Goal: Communication & Community: Ask a question

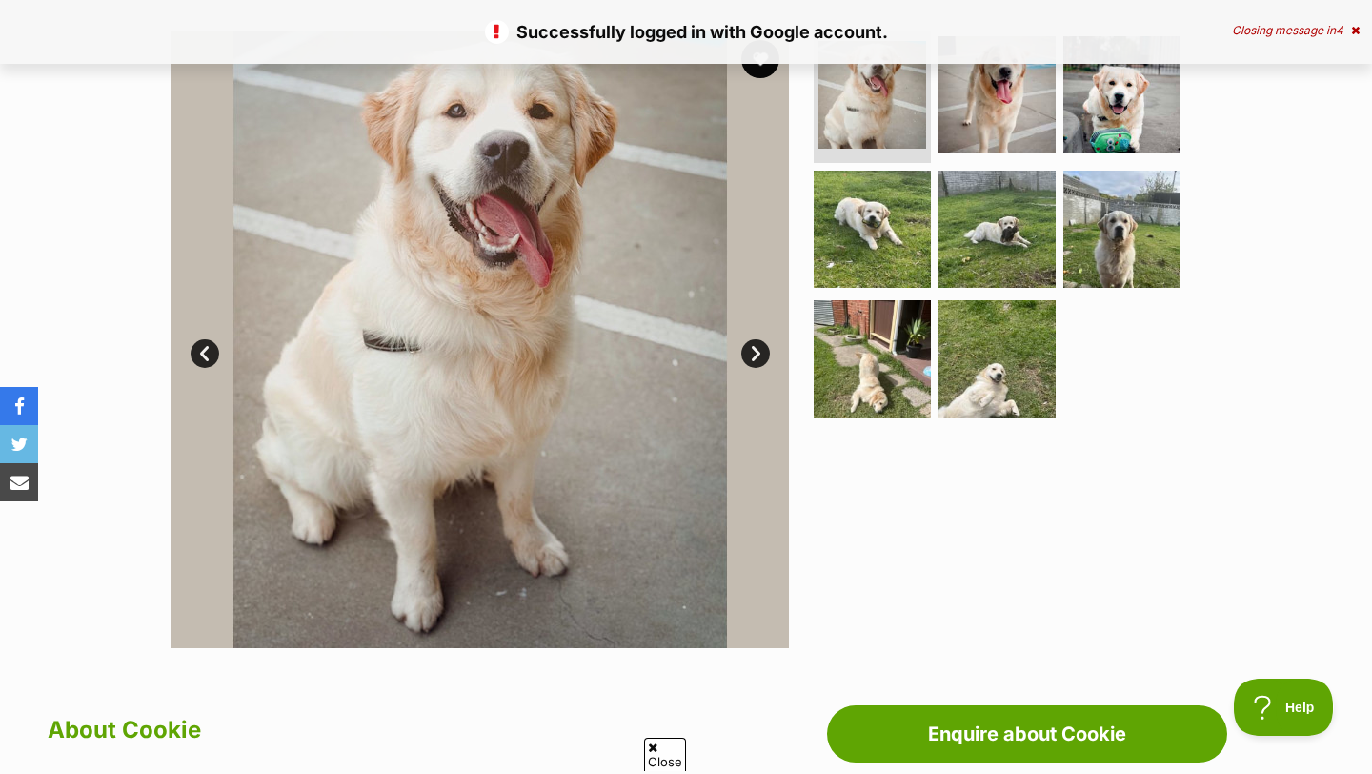
scroll to position [373, 0]
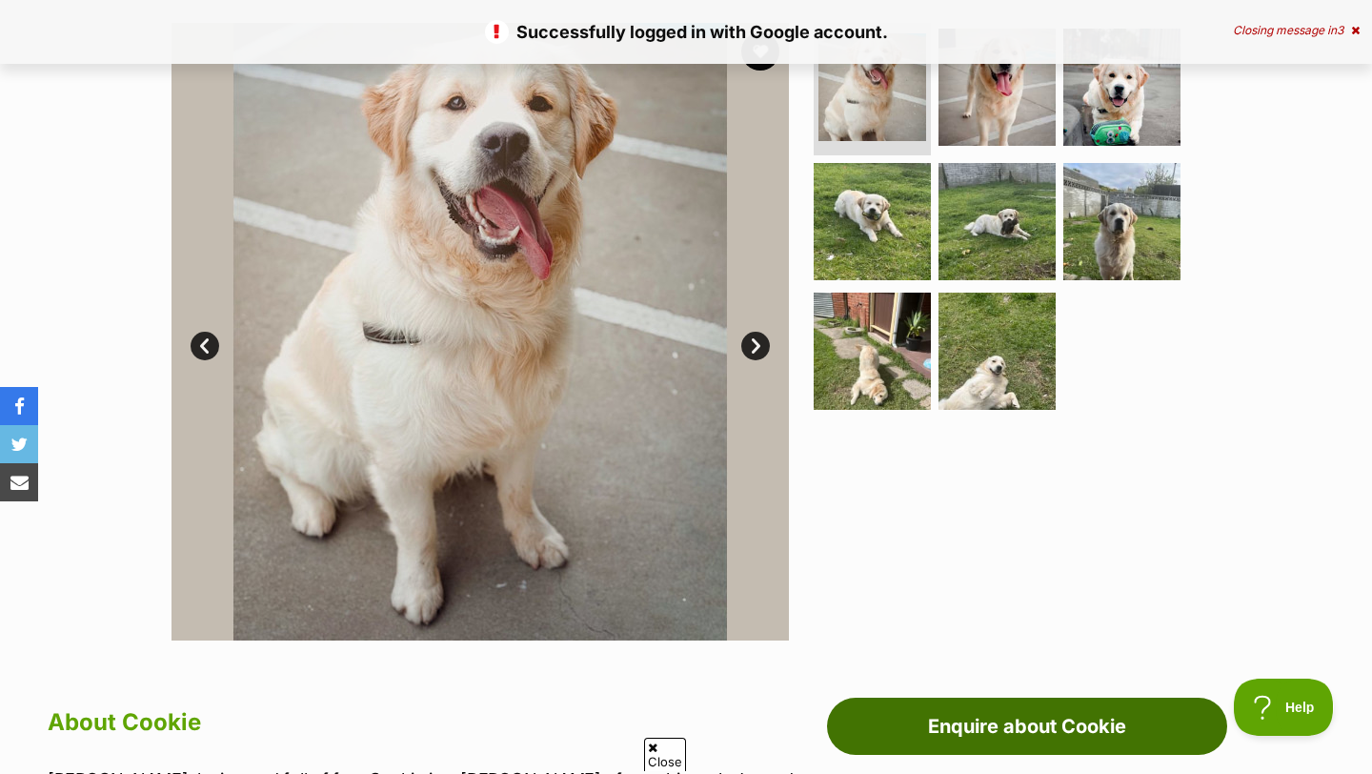
click at [973, 730] on link "Enquire about Cookie" at bounding box center [1027, 725] width 400 height 57
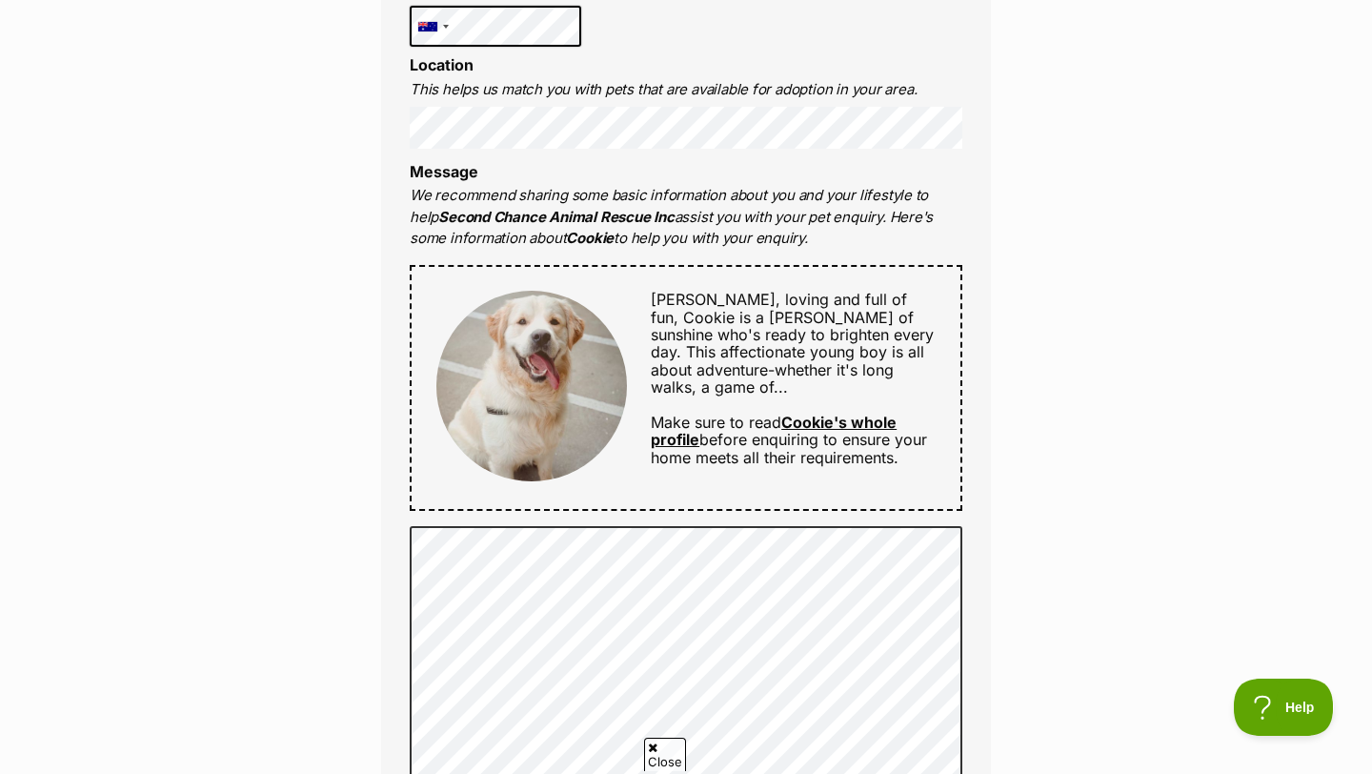
scroll to position [898, 0]
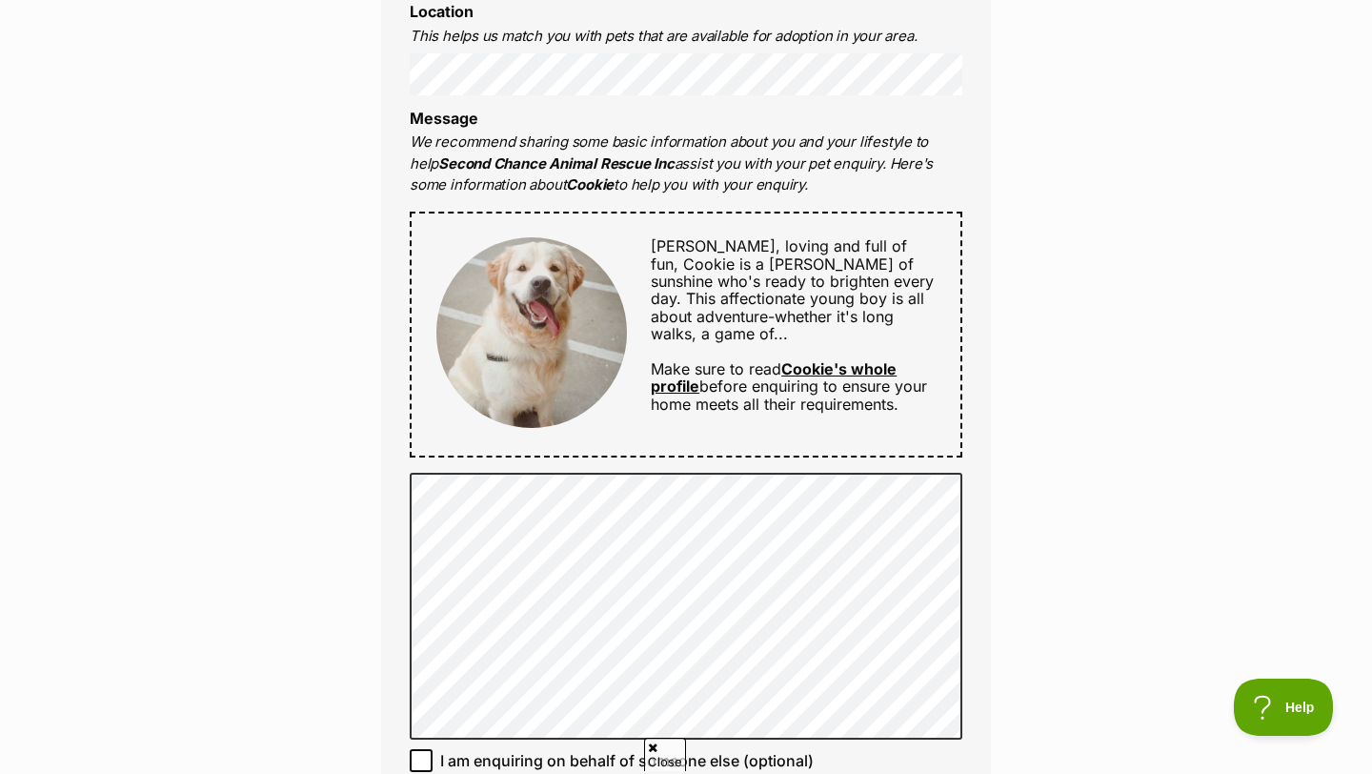
click at [828, 367] on link "Cookie's whole profile" at bounding box center [774, 377] width 246 height 36
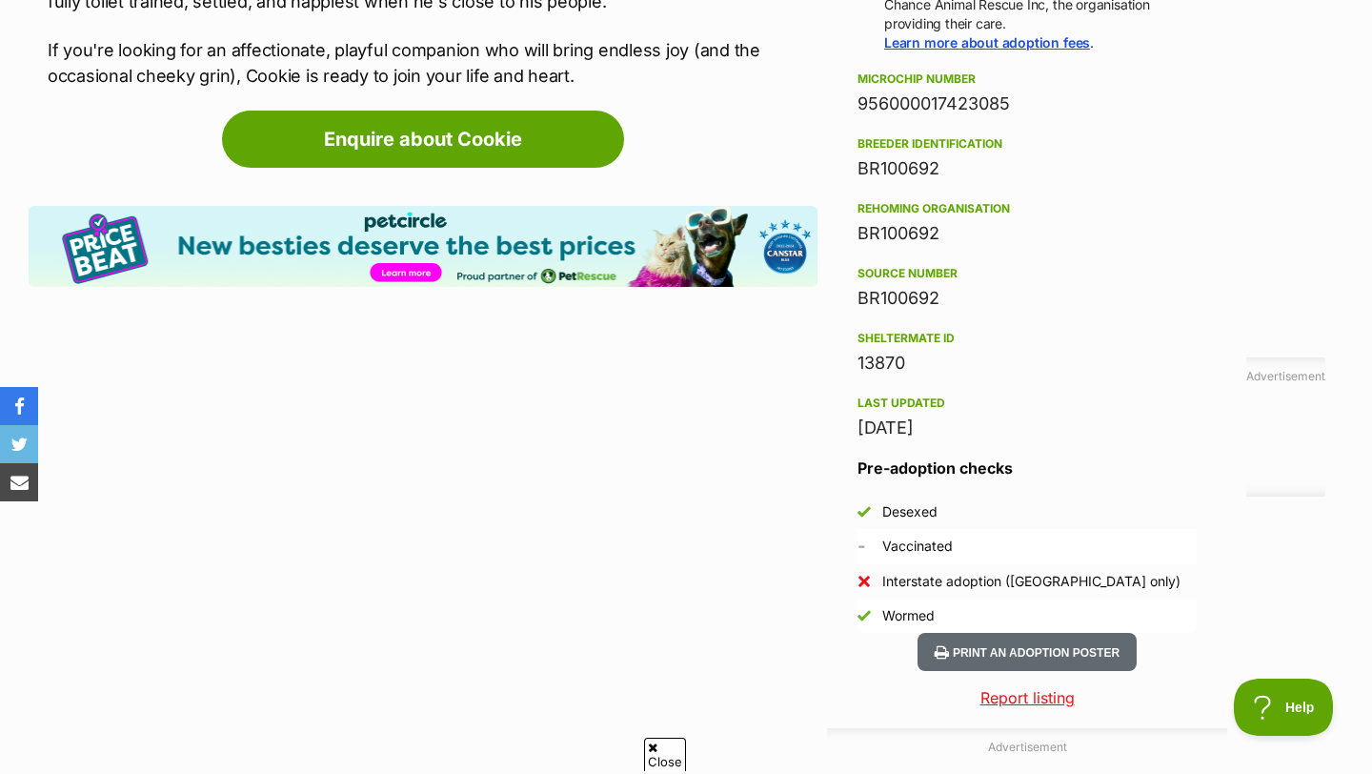
scroll to position [1516, 0]
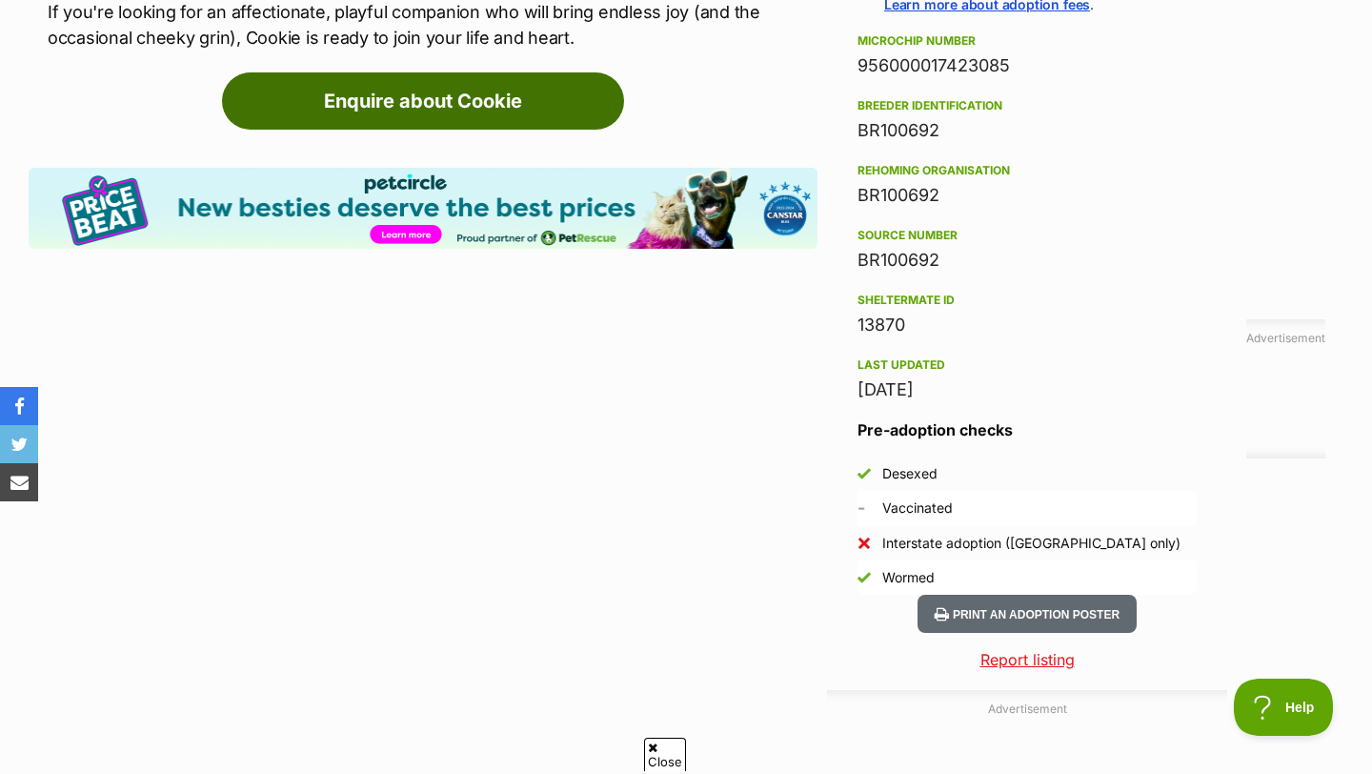
click at [534, 119] on link "Enquire about Cookie" at bounding box center [423, 100] width 402 height 57
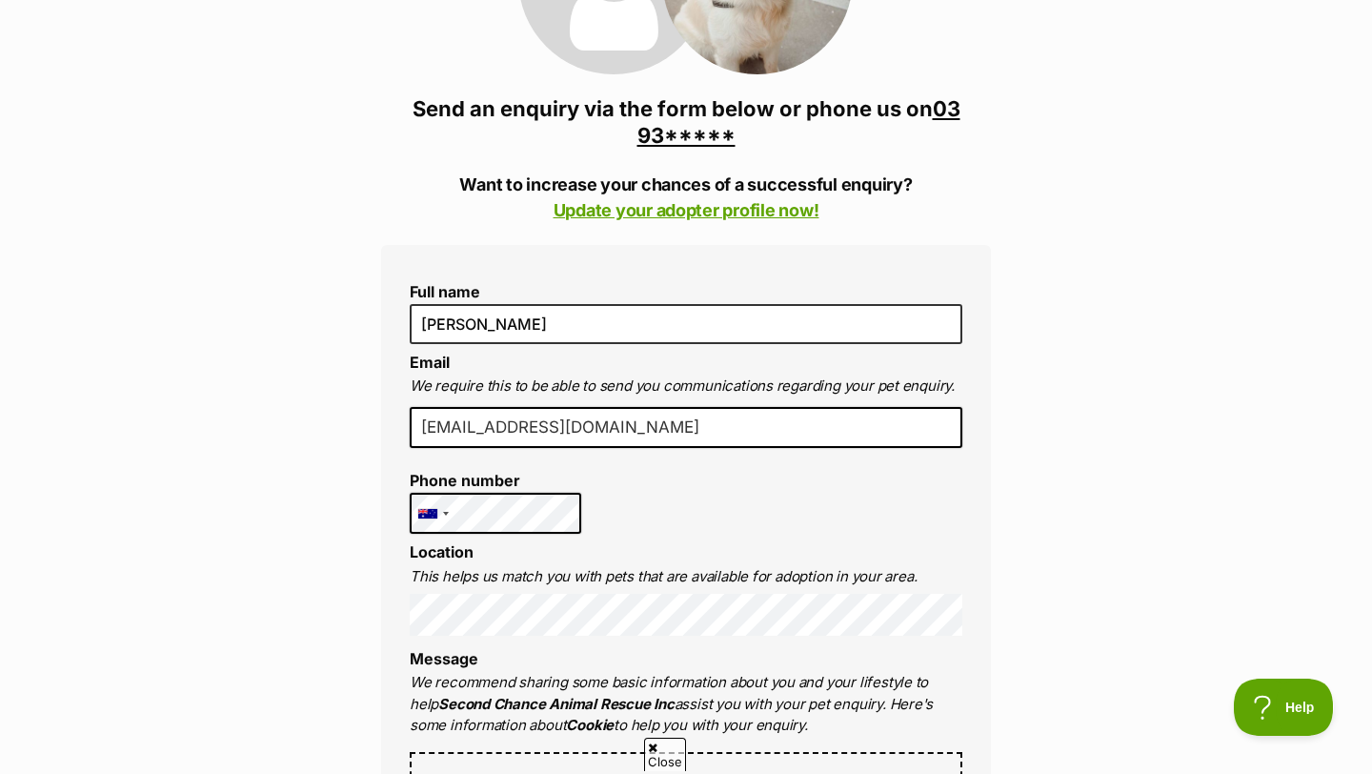
scroll to position [366, 0]
